Goal: Task Accomplishment & Management: Use online tool/utility

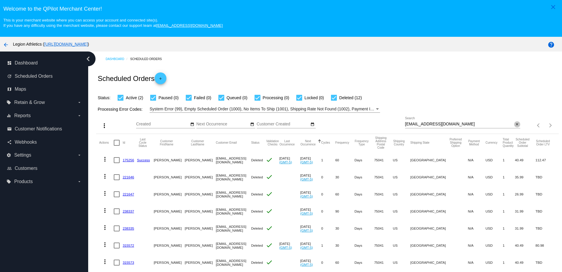
click at [514, 125] on button "close" at bounding box center [517, 124] width 6 height 6
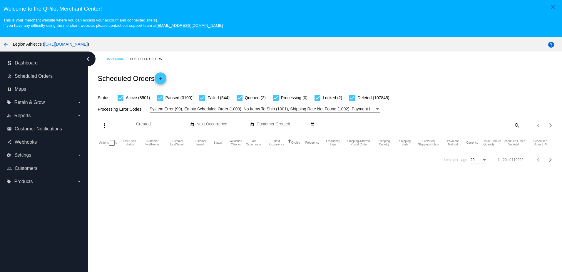
click at [513, 128] on mat-icon "search" at bounding box center [516, 125] width 7 height 9
drag, startPoint x: 452, startPoint y: 126, endPoint x: 454, endPoint y: 115, distance: 11.2
click at [452, 126] on input "Search" at bounding box center [462, 124] width 115 height 5
paste input "[EMAIL_ADDRESS][DOMAIN_NAME]"
type input "[EMAIL_ADDRESS][DOMAIN_NAME]"
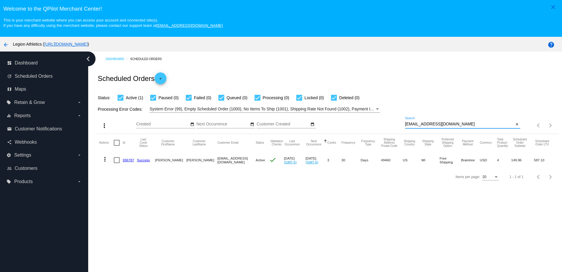
click at [124, 161] on link "936787" at bounding box center [128, 160] width 11 height 4
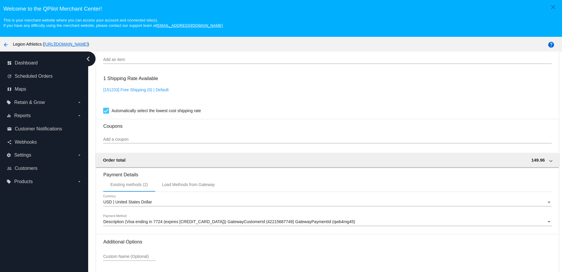
scroll to position [540, 0]
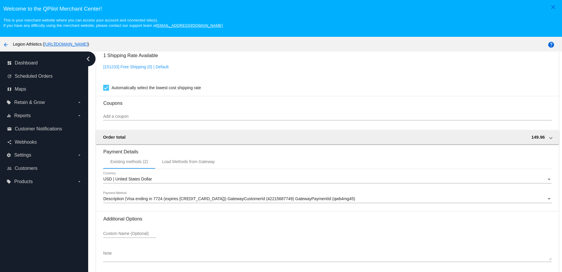
click at [127, 115] on input "Add a coupon" at bounding box center [327, 116] width 448 height 5
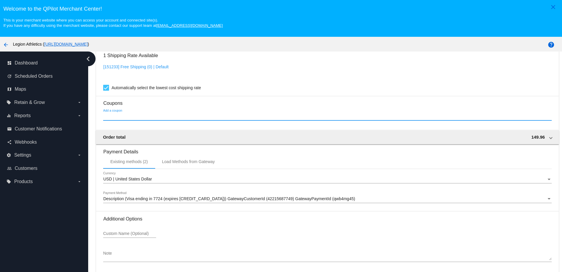
paste input "MWeaverPoints"
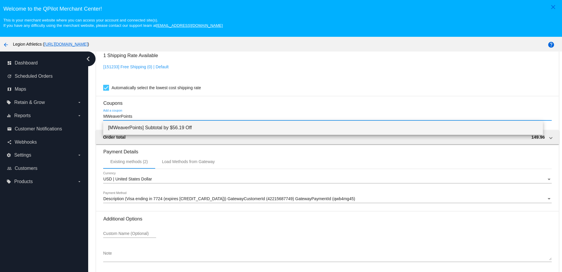
type input "MWeaverPoints"
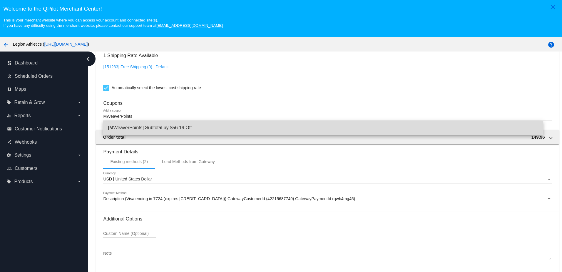
click at [163, 124] on span "[MWeaverPoints] Subtotal by $56.19 Off" at bounding box center [323, 128] width 430 height 14
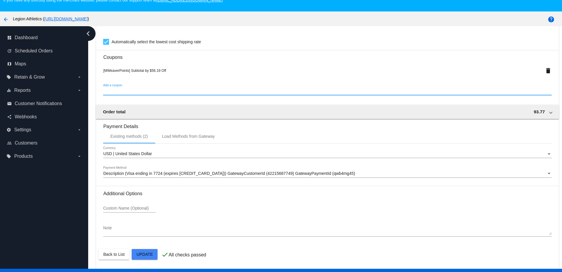
scroll to position [38, 0]
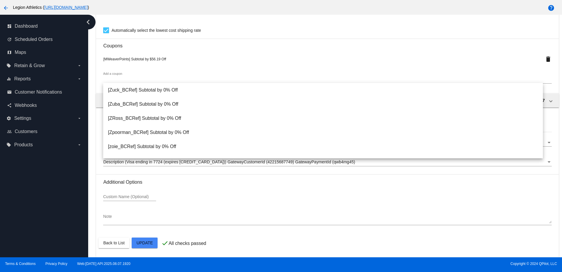
click at [258, 46] on h3 "Coupons" at bounding box center [327, 44] width 448 height 10
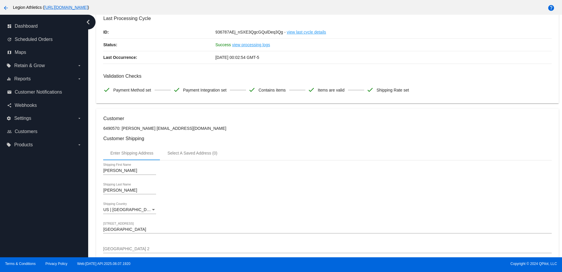
scroll to position [0, 0]
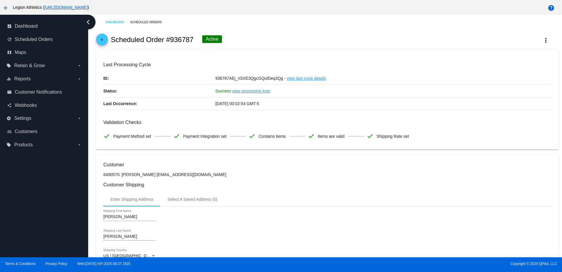
drag, startPoint x: 195, startPoint y: 41, endPoint x: 165, endPoint y: 43, distance: 29.2
click at [165, 43] on div "arrow_back Scheduled Order #936787 Active more_vert" at bounding box center [327, 40] width 462 height 20
copy h2 "#936787"
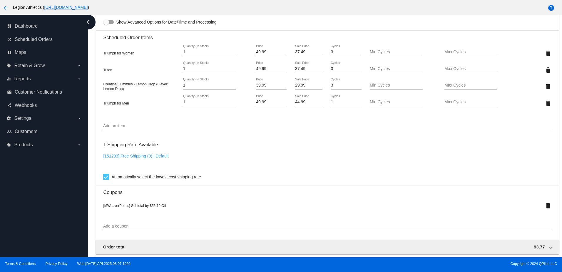
scroll to position [265, 0]
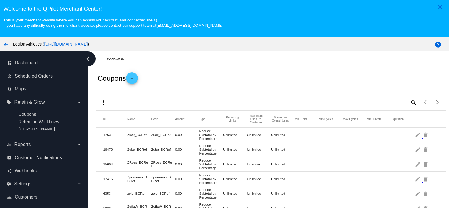
scroll to position [38, 0]
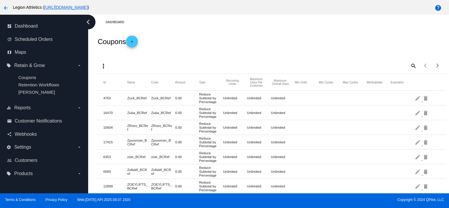
click at [136, 42] on mat-icon "add" at bounding box center [131, 43] width 7 height 7
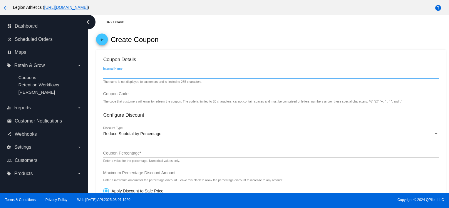
paste input "[EMAIL_ADDRESS][DOMAIN_NAME]"
type input "[EMAIL_ADDRESS][DOMAIN_NAME] rewards points (1873)"
click at [123, 93] on input "Coupon Code" at bounding box center [270, 94] width 335 height 5
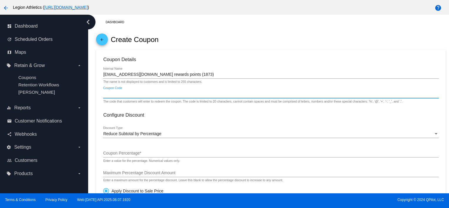
type input "W"
click at [123, 93] on input "MWeaverPoints" at bounding box center [270, 94] width 335 height 5
type input "MWeaverPoints"
click at [165, 101] on div "The code that customers will enter to redeem the coupon. The code is limited to…" at bounding box center [252, 102] width 299 height 4
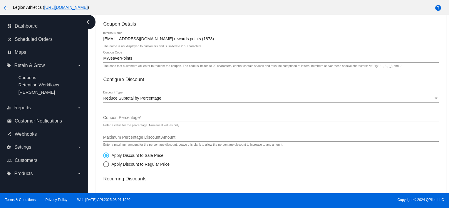
scroll to position [88, 0]
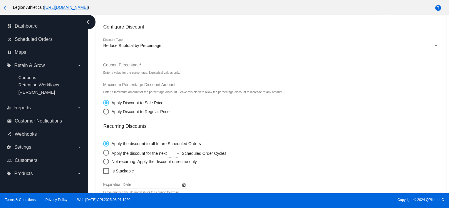
click at [124, 46] on span "Reduce Subtotal by Percentage" at bounding box center [132, 45] width 58 height 5
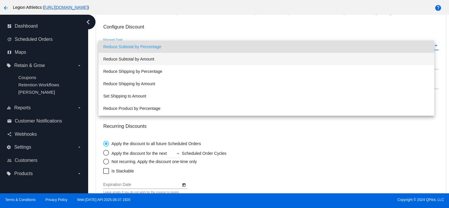
click at [127, 56] on span "Reduce Subtotal by Amount" at bounding box center [266, 59] width 327 height 12
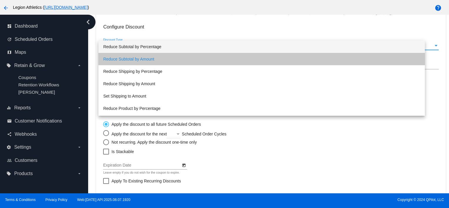
click at [122, 66] on input "Coupon Amount *" at bounding box center [270, 65] width 335 height 5
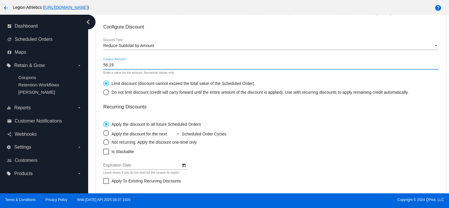
type input "56.19"
click at [114, 143] on div "Not recurring. Apply the discount one-time only" at bounding box center [153, 142] width 88 height 5
click at [103, 142] on input "Not recurring. Apply the discount one-time only" at bounding box center [103, 142] width 0 height 0
radio input "true"
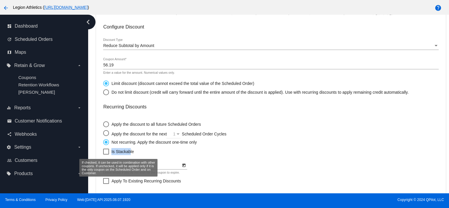
click at [113, 149] on mat-card-content "Coupon Details [EMAIL_ADDRESS][DOMAIN_NAME] rewards points (1873) Internal Name…" at bounding box center [270, 114] width 335 height 291
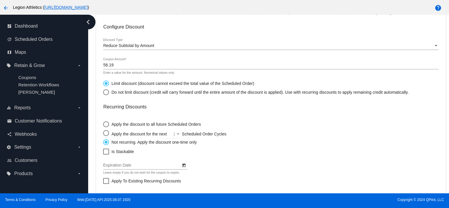
drag, startPoint x: 113, startPoint y: 149, endPoint x: 102, endPoint y: 149, distance: 10.6
click at [102, 149] on mat-card "Coupon Details [EMAIL_ADDRESS][DOMAIN_NAME] rewards points (1873) Internal Name…" at bounding box center [271, 121] width 350 height 321
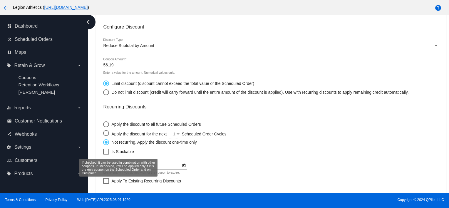
click at [103, 151] on div at bounding box center [106, 152] width 6 height 6
click at [106, 155] on input "Is Stackable" at bounding box center [106, 155] width 0 height 0
checkbox input "true"
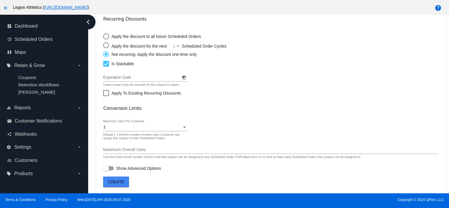
scroll to position [176, 0]
click at [122, 180] on button "Create" at bounding box center [116, 181] width 26 height 11
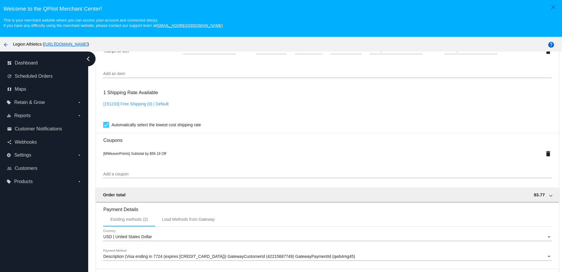
scroll to position [560, 0]
